Goal: Check status

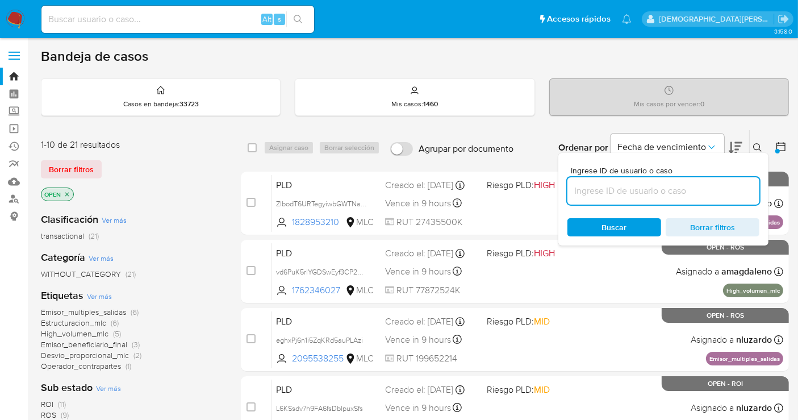
click at [67, 194] on icon "close-filter" at bounding box center [67, 194] width 7 height 7
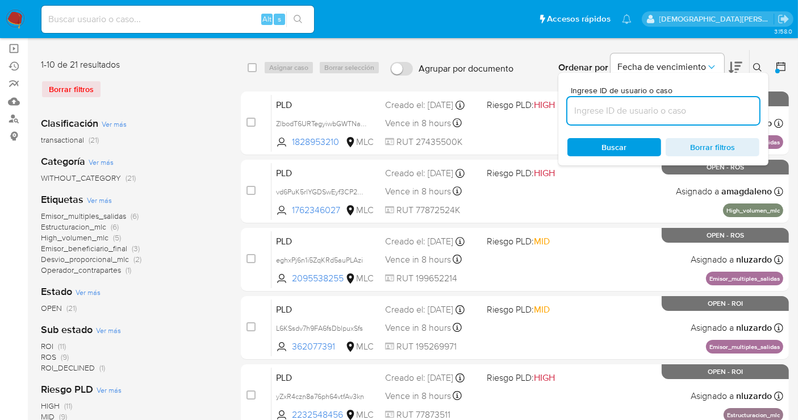
scroll to position [126, 0]
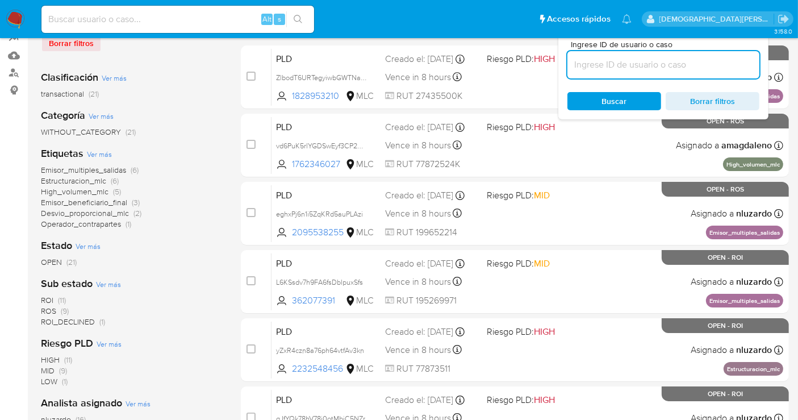
click at [57, 260] on span "OPEN" at bounding box center [51, 261] width 21 height 11
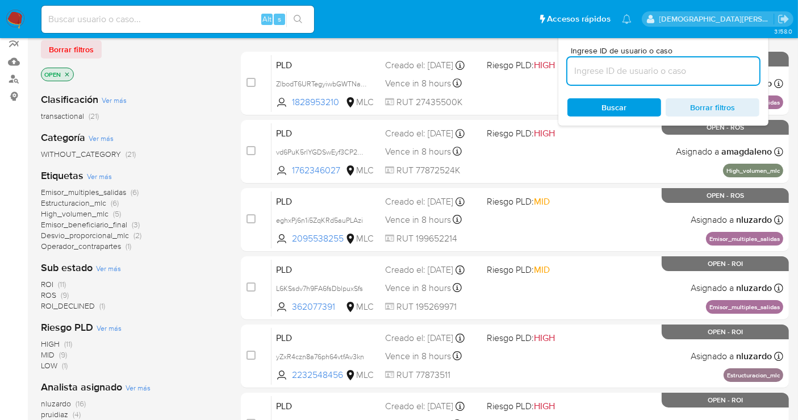
scroll to position [63, 0]
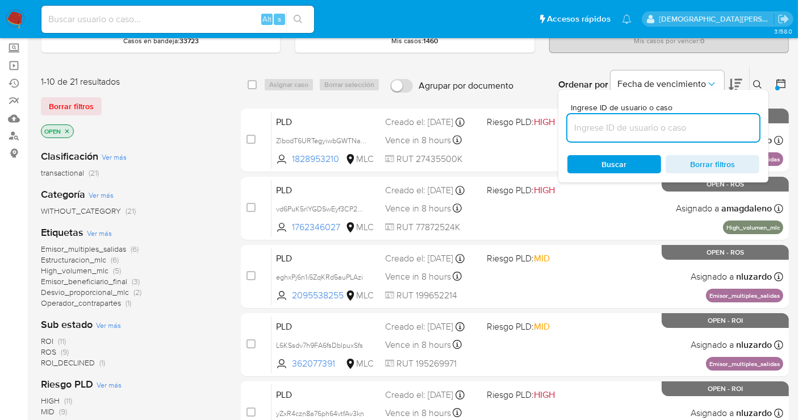
click at [66, 131] on icon "close-filter" at bounding box center [67, 131] width 7 height 7
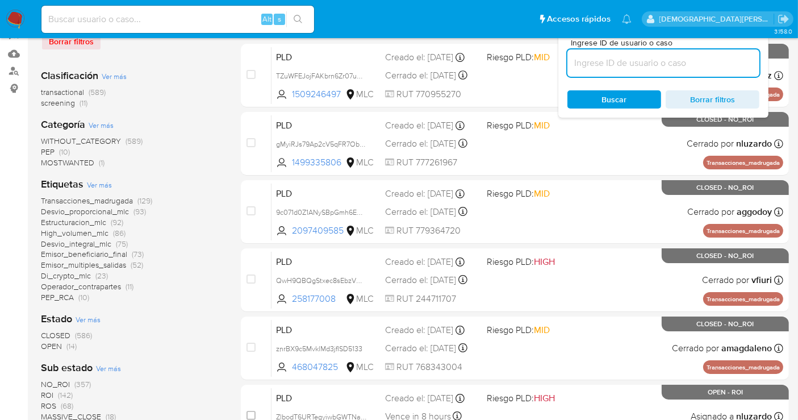
scroll to position [189, 0]
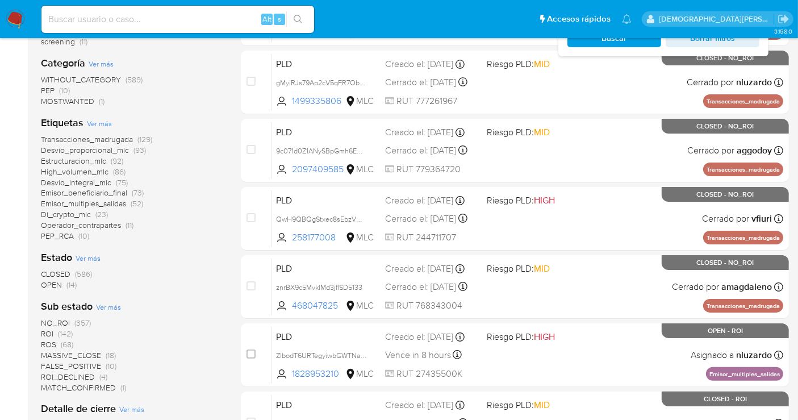
click at [53, 283] on span "OPEN" at bounding box center [51, 284] width 21 height 11
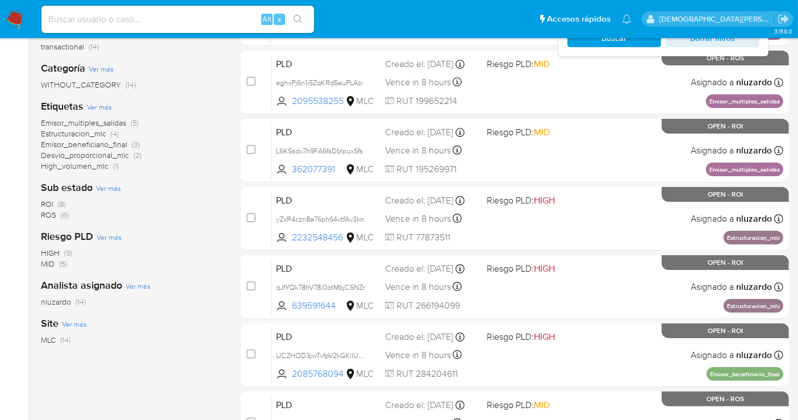
click at [46, 213] on span "ROS" at bounding box center [48, 214] width 15 height 11
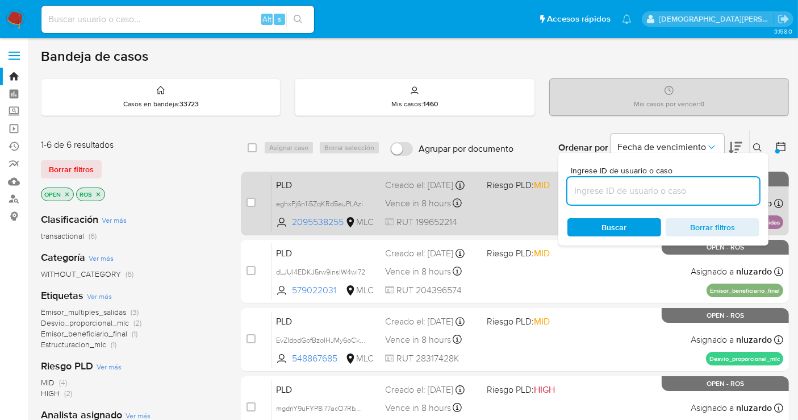
click at [480, 217] on div "PLD eghxPj6n1i5ZqKRd5auPLAzi 2095538255 MLC Riesgo PLD: MID Creado el: 12/06/20…" at bounding box center [527, 202] width 512 height 57
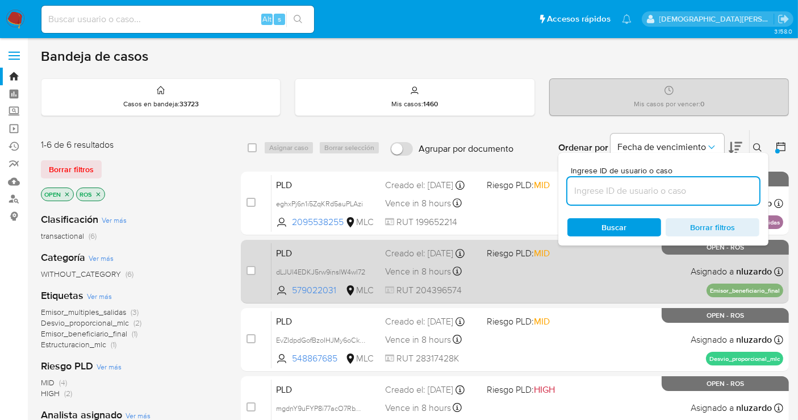
click at [482, 271] on div "PLD dLJUl4EDKJ5rw9insIW4wl72 579022031 MLC Riesgo PLD: MID Creado el: 12/06/202…" at bounding box center [527, 270] width 512 height 57
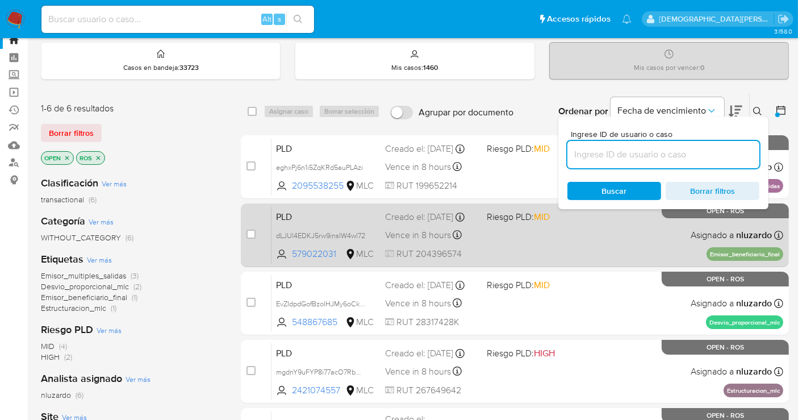
scroll to position [63, 0]
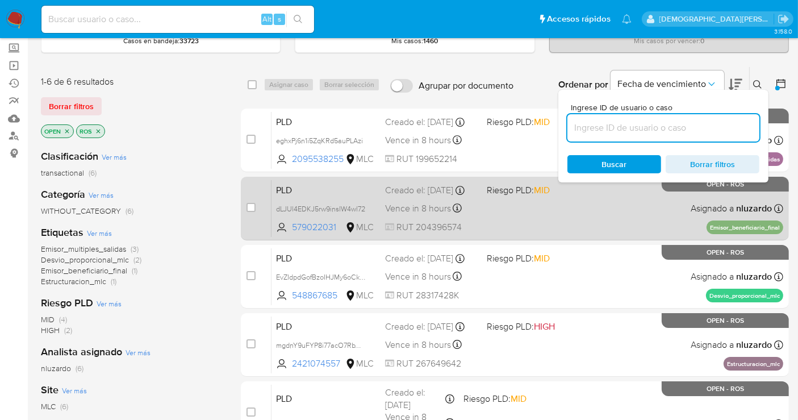
click at [482, 271] on div "PLD EvZIdpdGofBzoIHJMy6oCkEo 548867685 MLC Riesgo PLD: MID Creado el: 12/06/202…" at bounding box center [527, 276] width 512 height 57
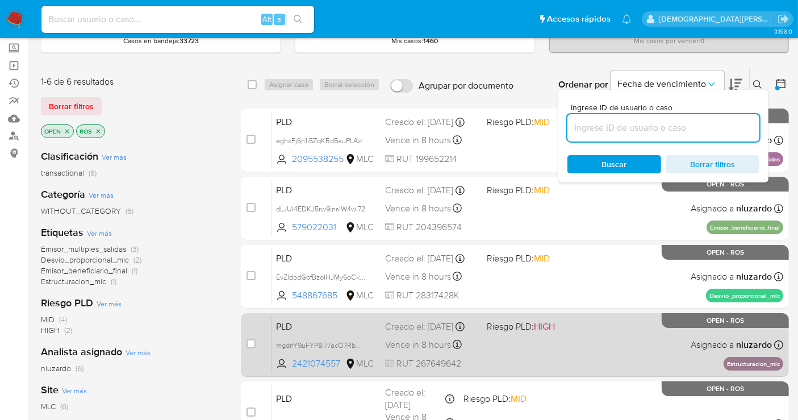
click at [484, 350] on div "PLD mgdnY9uFYP8i77acO7RbWnQE 2421074557 MLC Riesgo PLD: HIGH Creado el: 12/06/2…" at bounding box center [527, 344] width 512 height 57
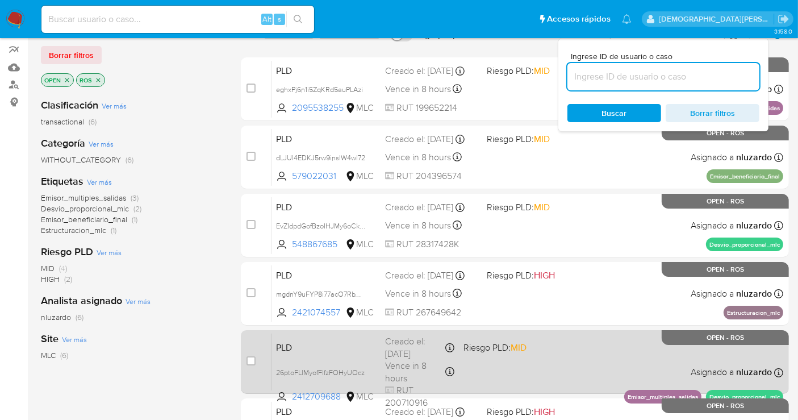
scroll to position [189, 0]
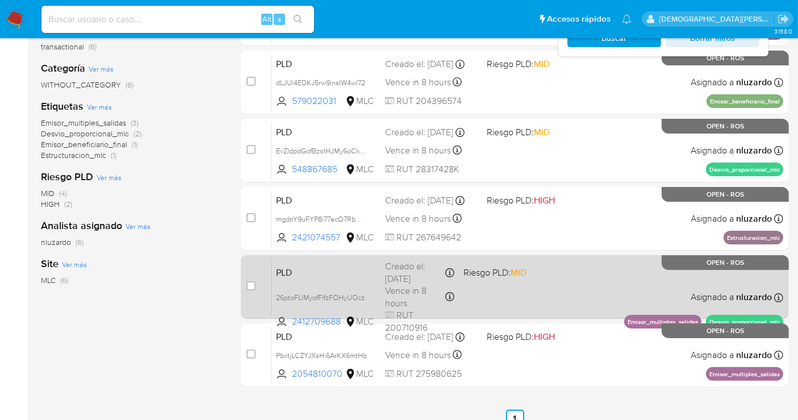
click at [512, 301] on div "PLD 26ptoFLlMyofFlfzFOHyUOcz 2412709688 MLC Riesgo PLD: MID Creado el: 12/06/20…" at bounding box center [527, 286] width 512 height 57
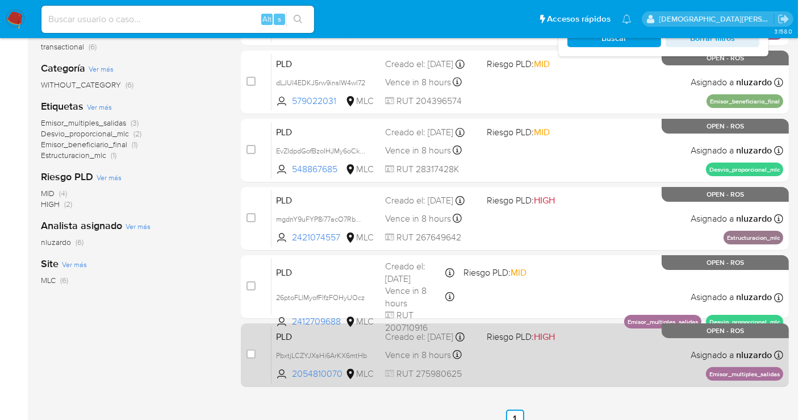
click at [514, 356] on div "PLD PbxtjLCZYJXsHi6ArKX6mtHb 2054810070 MLC Riesgo PLD: HIGH Creado el: 12/06/2…" at bounding box center [527, 354] width 512 height 57
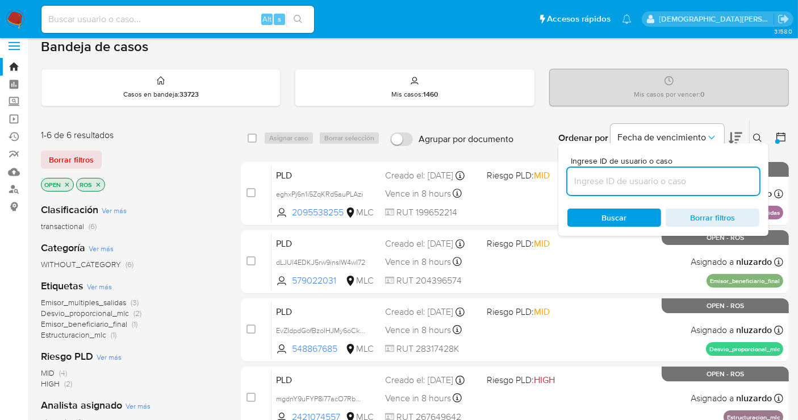
scroll to position [0, 0]
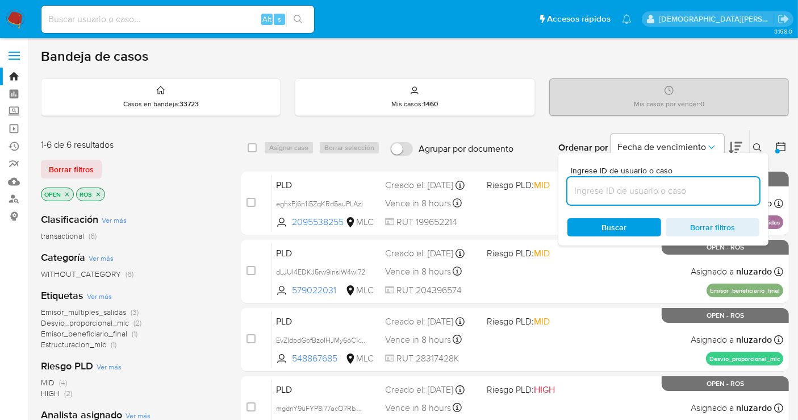
click at [98, 191] on icon "close-filter" at bounding box center [98, 194] width 7 height 7
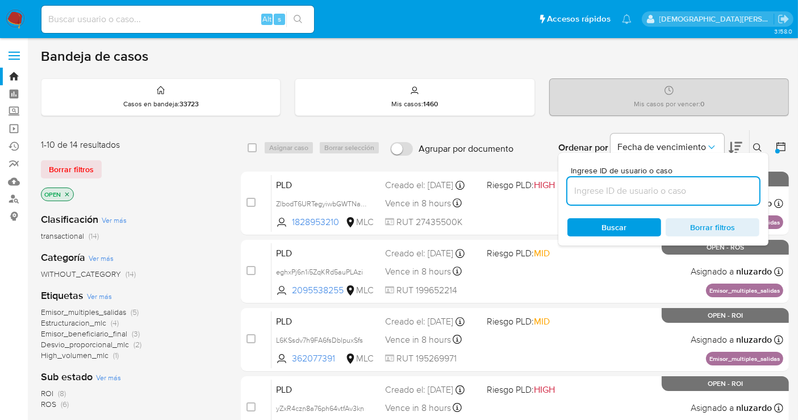
click at [69, 191] on icon "close-filter" at bounding box center [67, 194] width 7 height 7
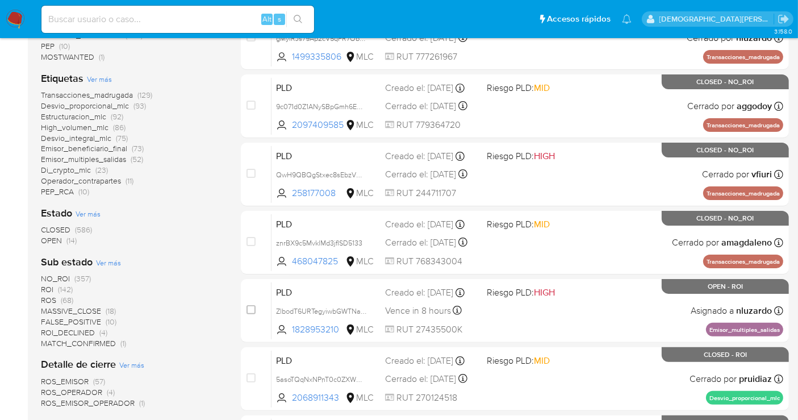
scroll to position [315, 0]
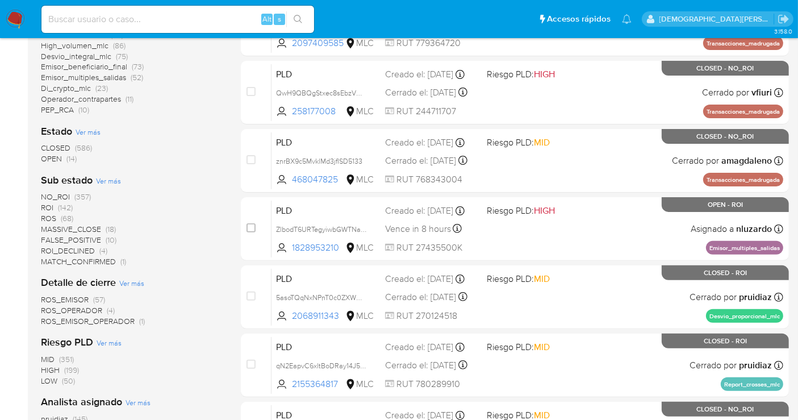
click at [53, 160] on span "OPEN" at bounding box center [51, 158] width 21 height 11
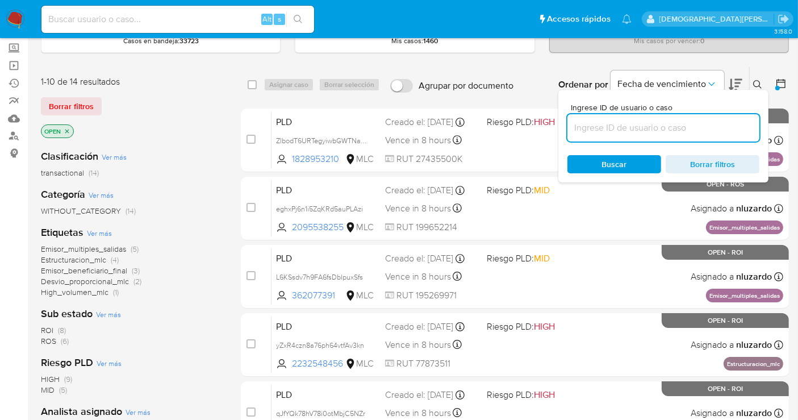
scroll to position [189, 0]
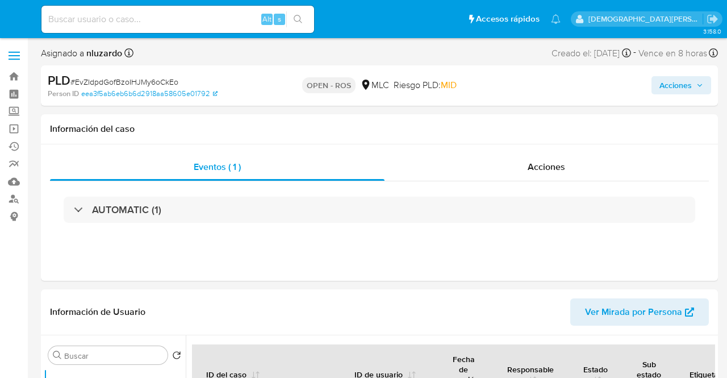
select select "10"
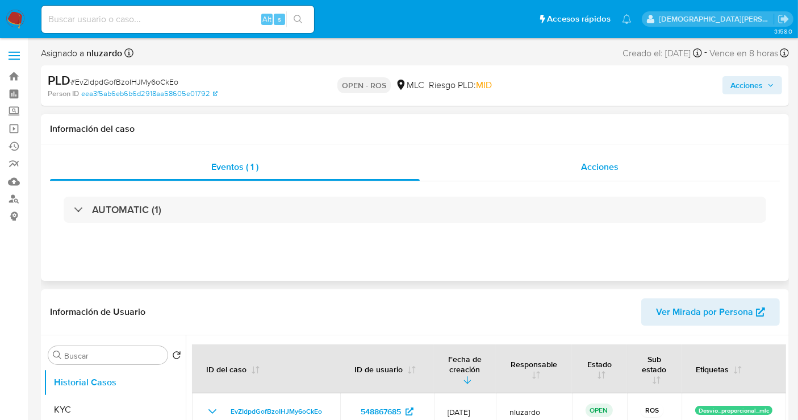
click at [581, 171] on span "Acciones" at bounding box center [599, 166] width 37 height 13
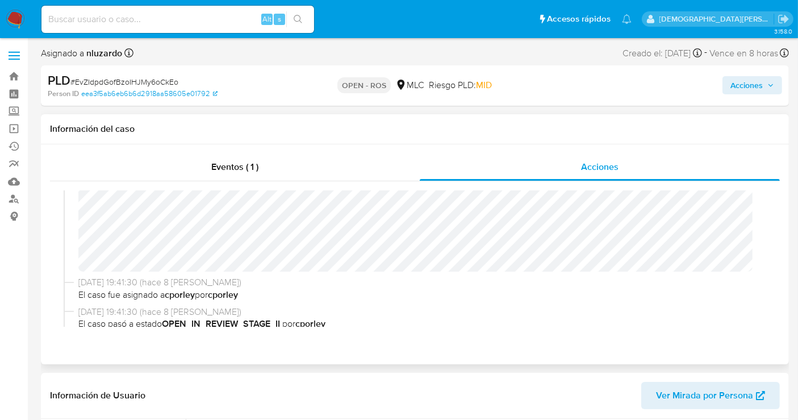
scroll to position [504, 0]
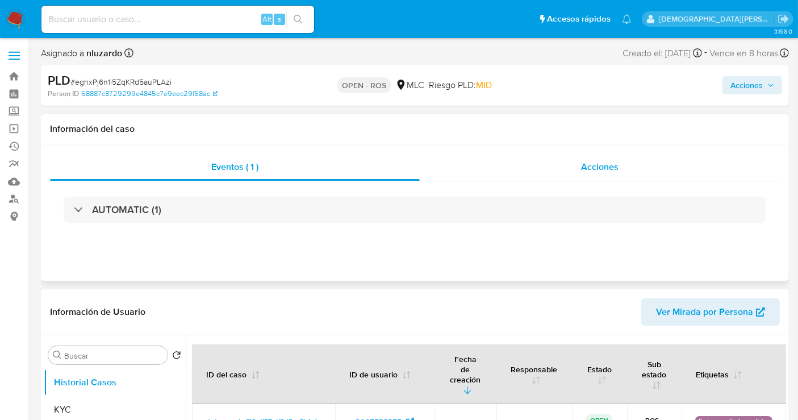
click at [541, 174] on div "Acciones" at bounding box center [600, 166] width 360 height 27
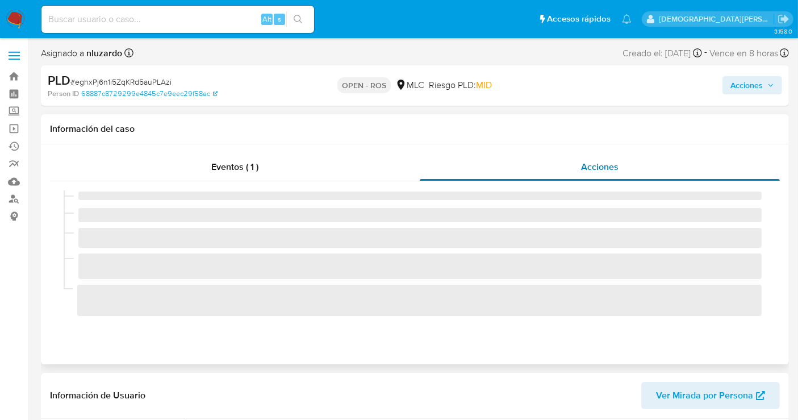
select select "10"
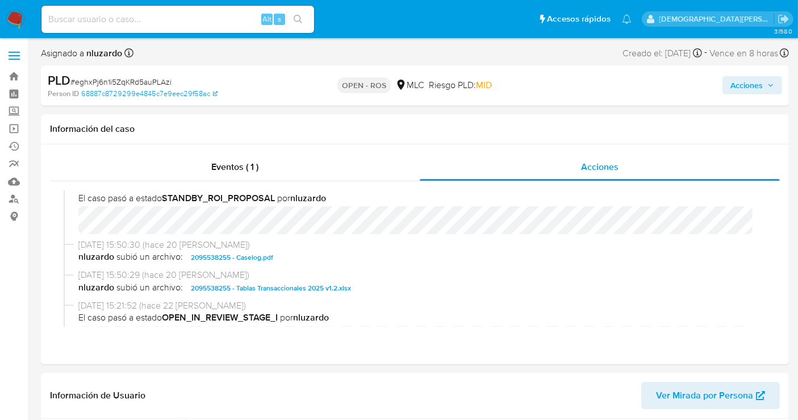
scroll to position [441, 0]
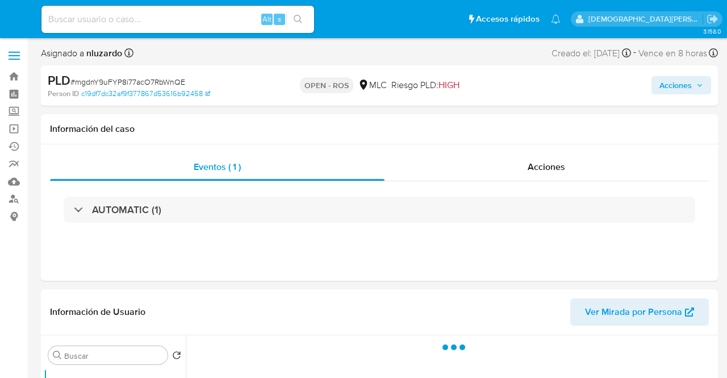
select select "10"
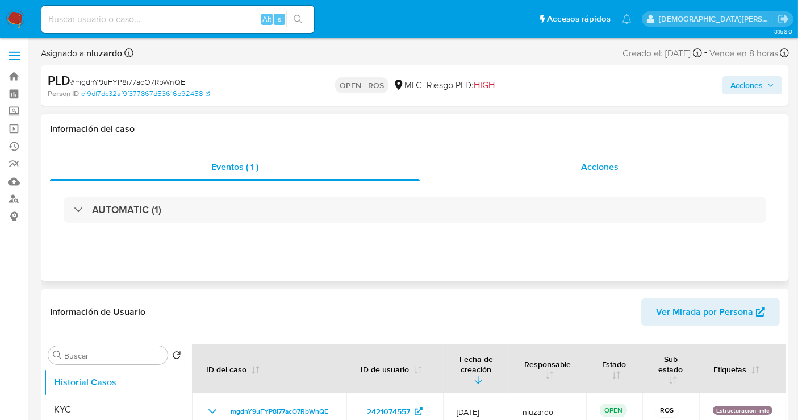
click at [589, 167] on span "Acciones" at bounding box center [599, 166] width 37 height 13
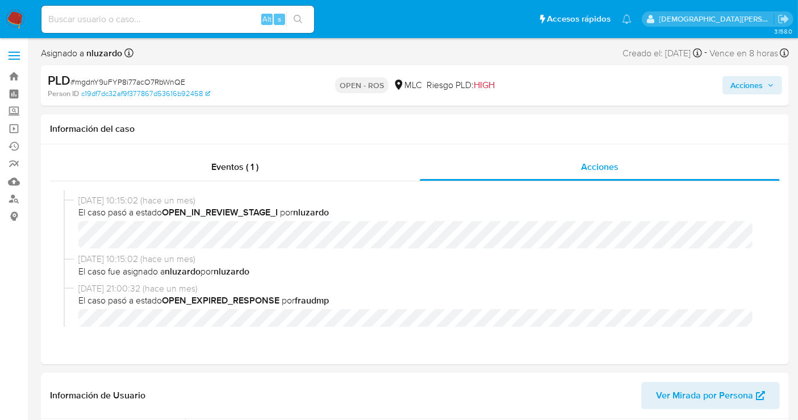
scroll to position [568, 0]
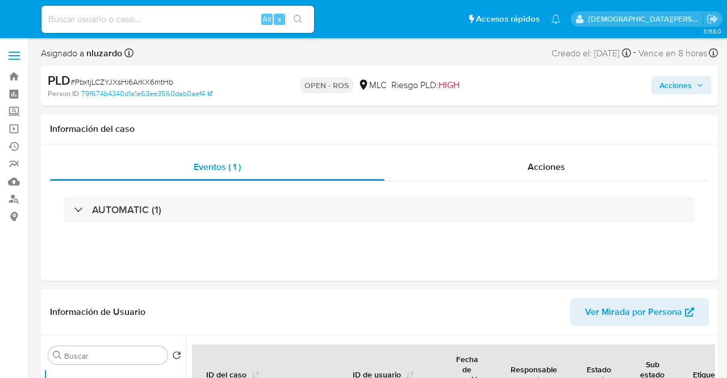
select select "10"
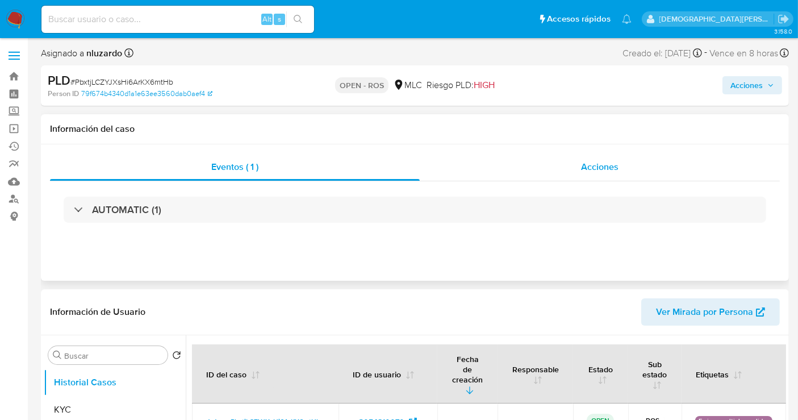
click at [576, 174] on div "Acciones" at bounding box center [600, 166] width 360 height 27
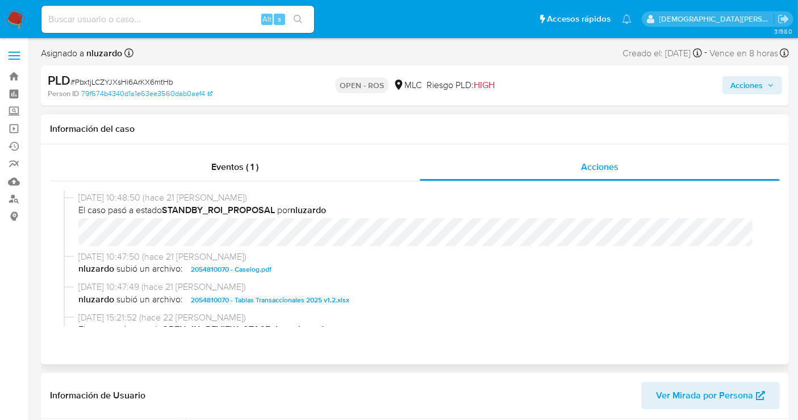
scroll to position [441, 0]
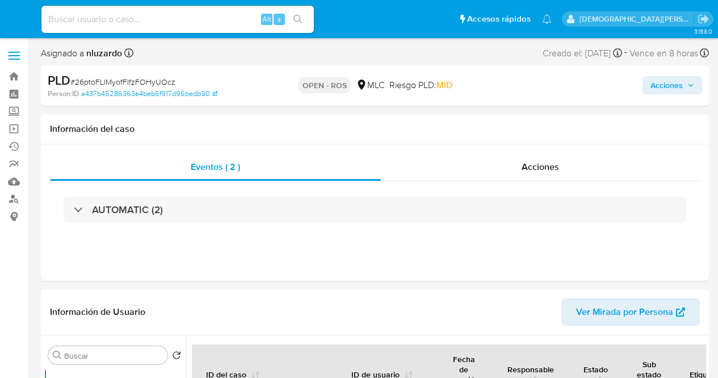
select select "10"
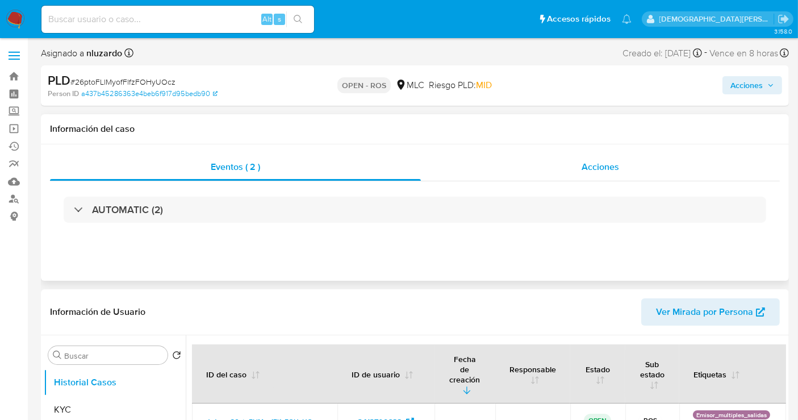
click at [605, 164] on span "Acciones" at bounding box center [599, 166] width 37 height 13
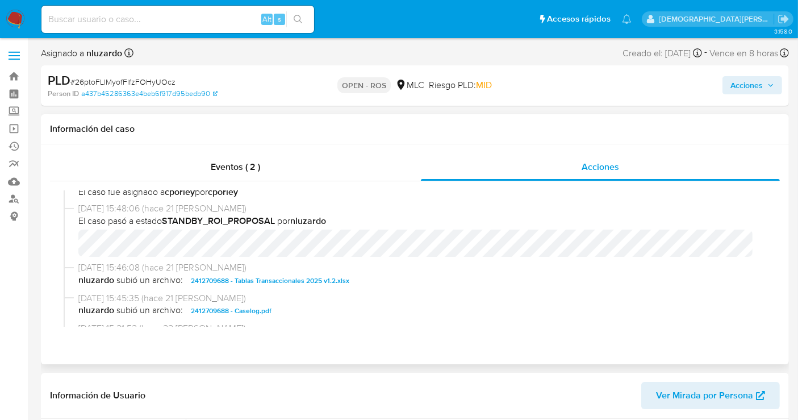
scroll to position [504, 0]
